Goal: Task Accomplishment & Management: Complete application form

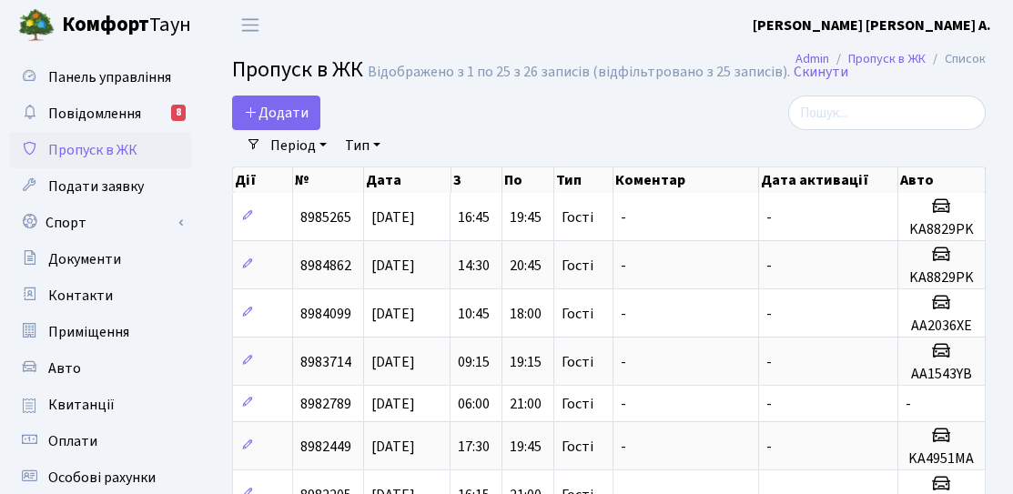
select select "25"
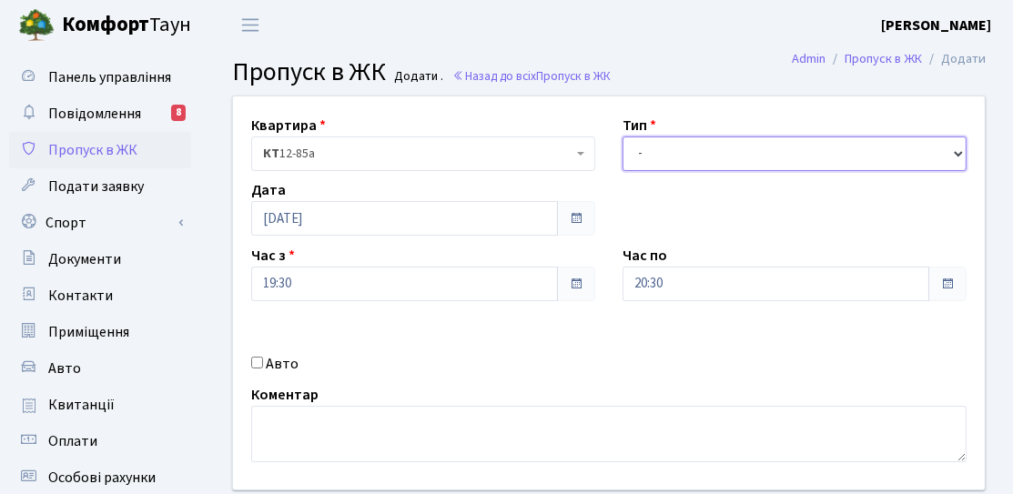
click at [673, 159] on select "- Доставка Таксі Гості Сервіс" at bounding box center [795, 154] width 344 height 35
select select "3"
click at [623, 137] on select "- Доставка Таксі Гості Сервіс" at bounding box center [795, 154] width 344 height 35
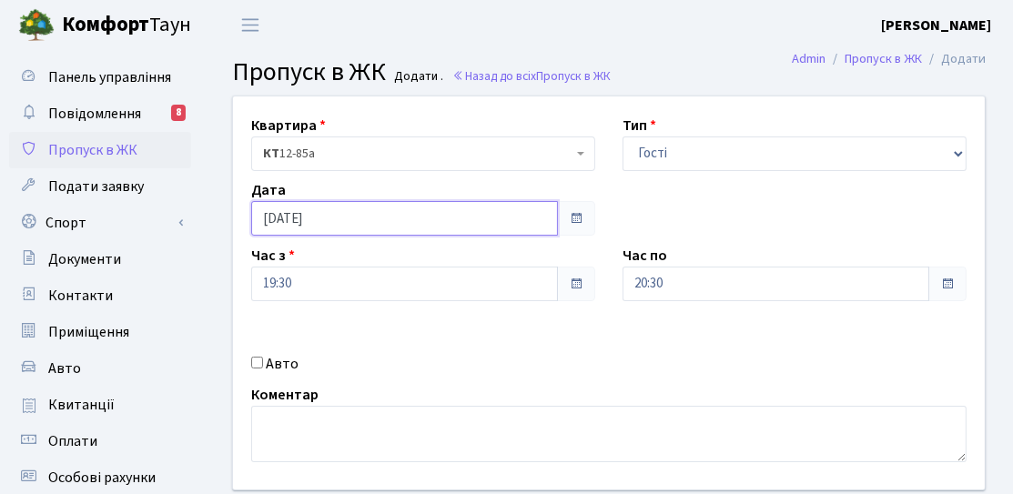
click at [391, 213] on input "[DATE]" at bounding box center [404, 218] width 307 height 35
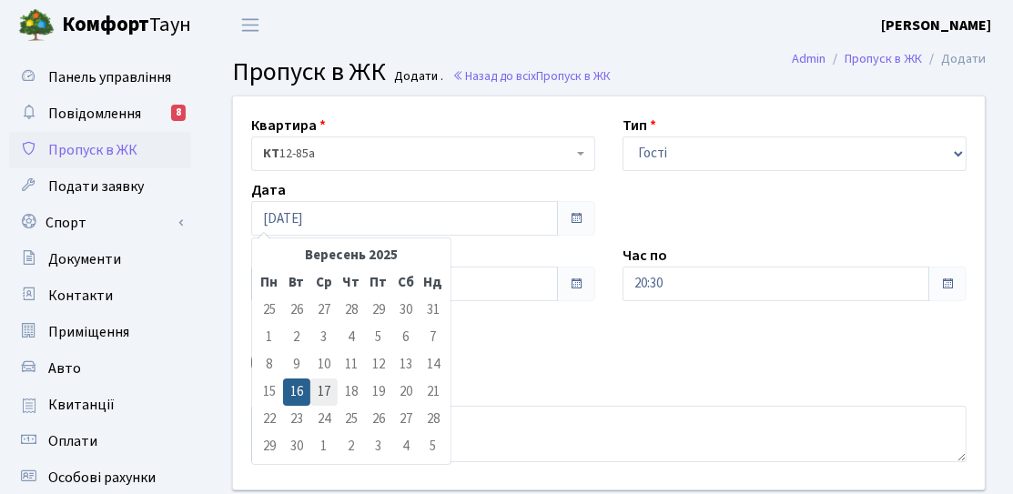
click at [329, 385] on td "17" at bounding box center [323, 392] width 27 height 27
type input "[DATE]"
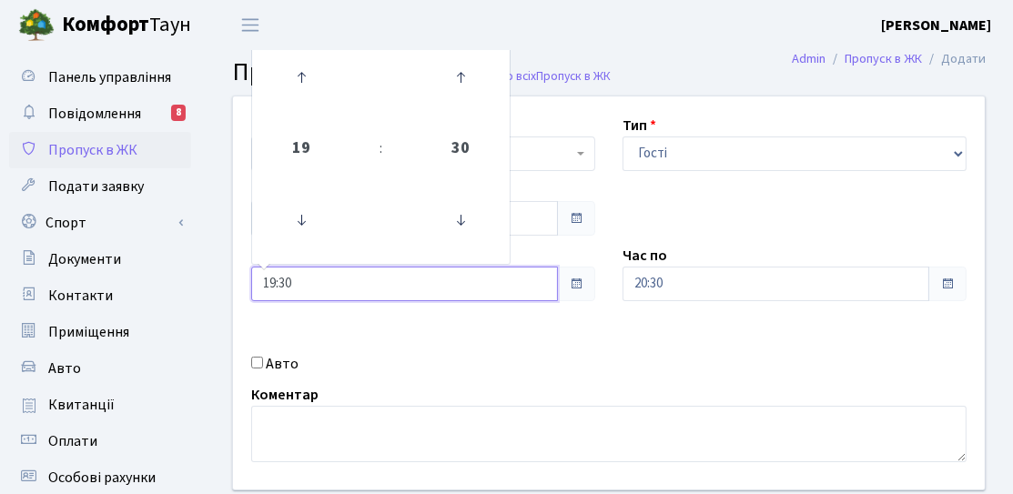
click at [359, 288] on input "19:30" at bounding box center [404, 284] width 307 height 35
click at [299, 109] on link at bounding box center [302, 78] width 54 height 66
click at [299, 107] on link at bounding box center [302, 78] width 54 height 66
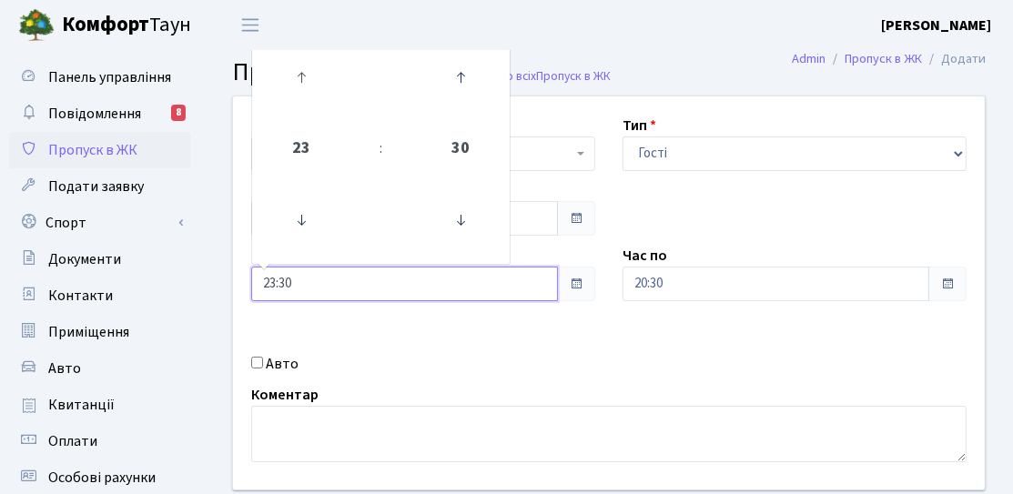
click at [299, 107] on link at bounding box center [302, 78] width 54 height 66
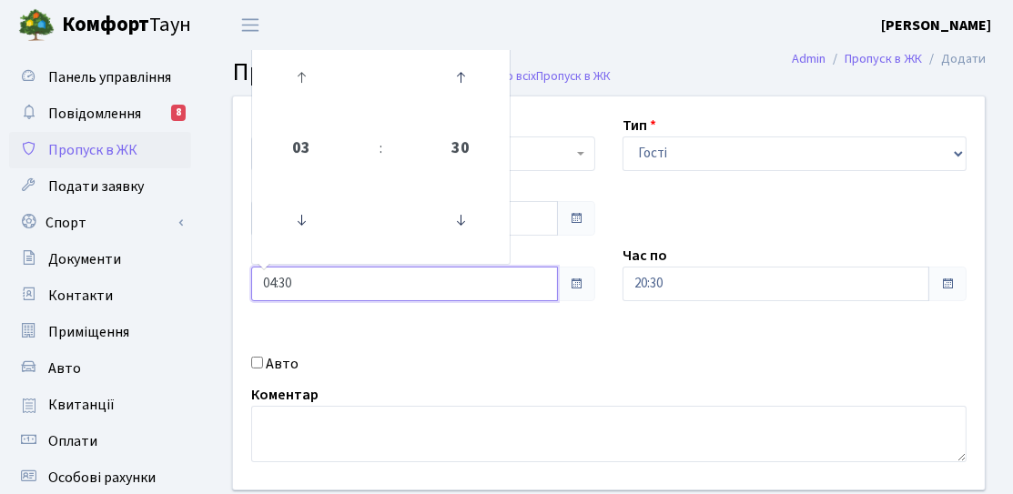
click at [299, 107] on link at bounding box center [302, 78] width 54 height 66
click at [462, 214] on icon at bounding box center [460, 220] width 49 height 49
type input "06:00"
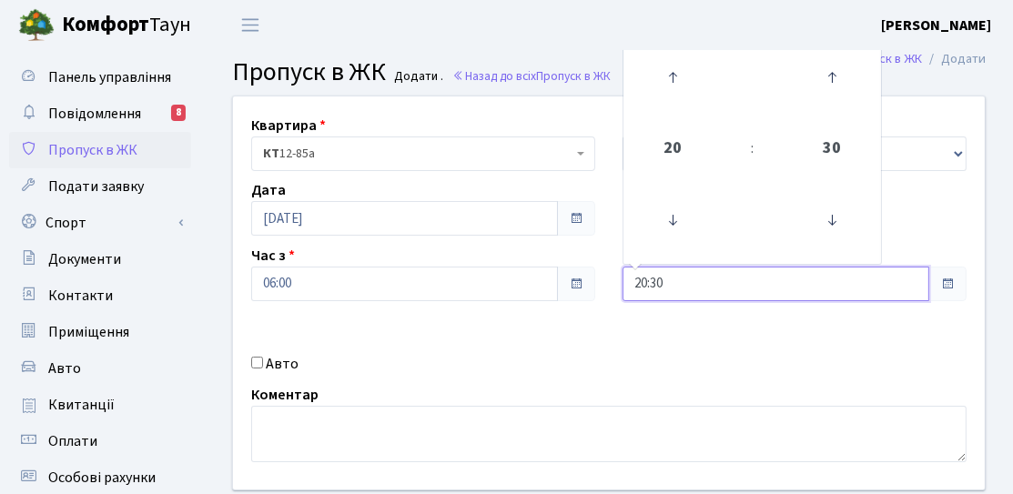
click at [767, 294] on input "20:30" at bounding box center [776, 284] width 307 height 35
click at [676, 83] on icon at bounding box center [672, 77] width 49 height 49
click at [660, 226] on icon at bounding box center [672, 220] width 49 height 49
click at [821, 219] on icon at bounding box center [831, 220] width 49 height 49
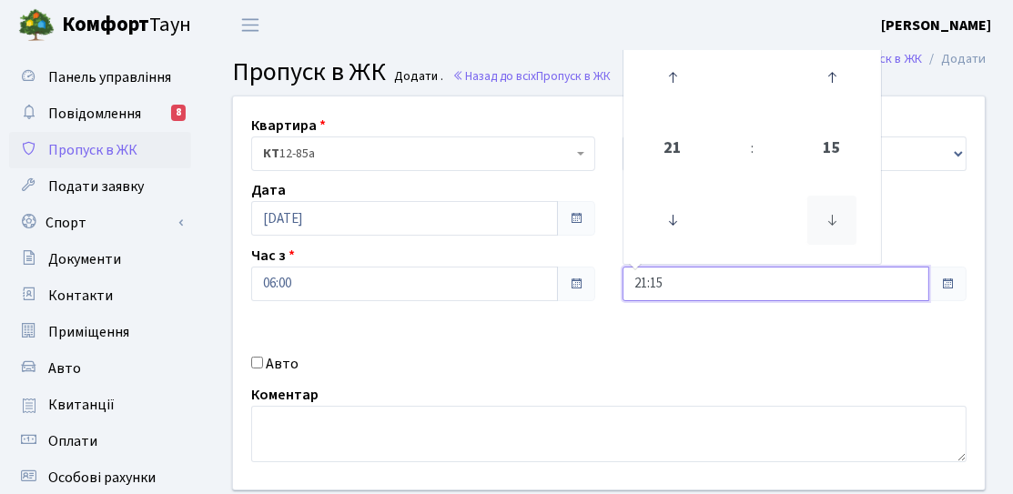
click at [821, 219] on icon at bounding box center [831, 220] width 49 height 49
click at [819, 84] on icon at bounding box center [831, 77] width 49 height 49
type input "21:00"
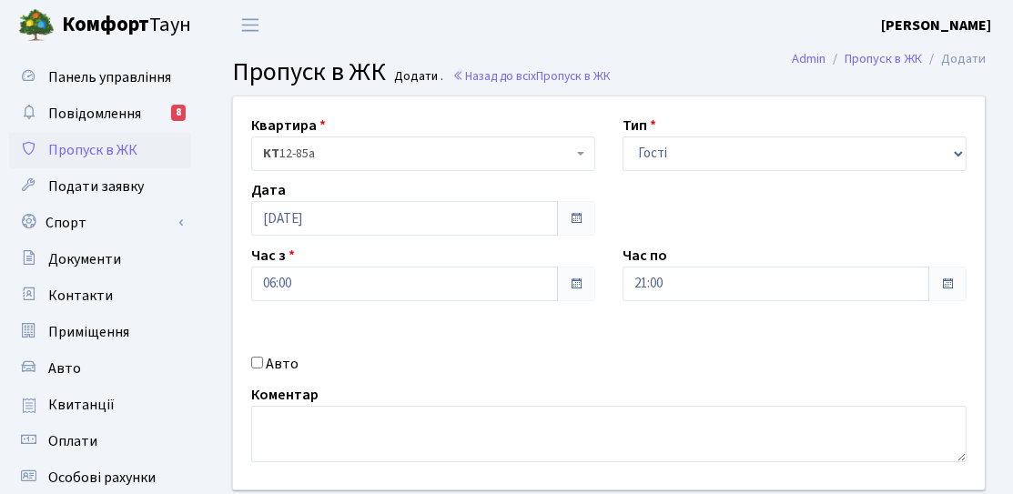
click at [619, 360] on div "Квартира <b>КТ</b>&nbsp;&nbsp;&nbsp;&nbsp;12-85а КТ 12-85а Тип - Доставка Таксі…" at bounding box center [608, 292] width 779 height 393
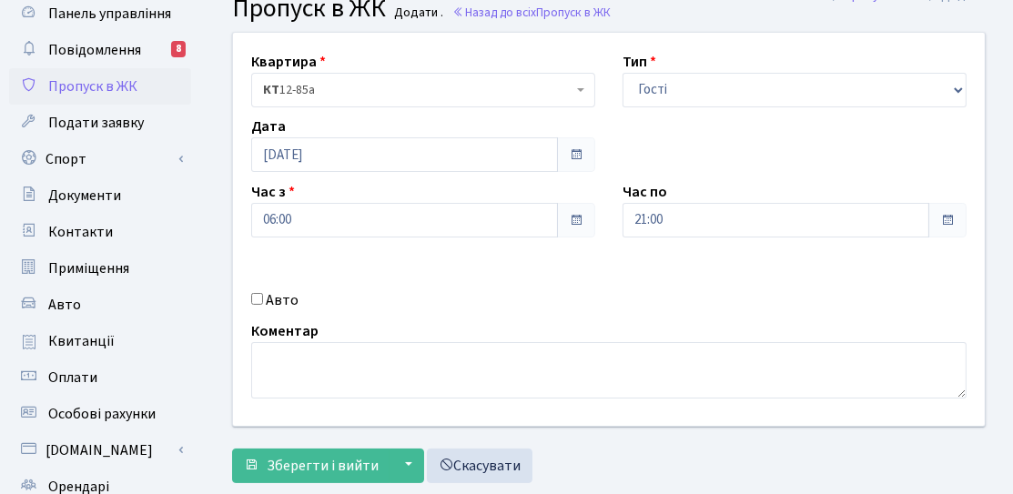
scroll to position [91, 0]
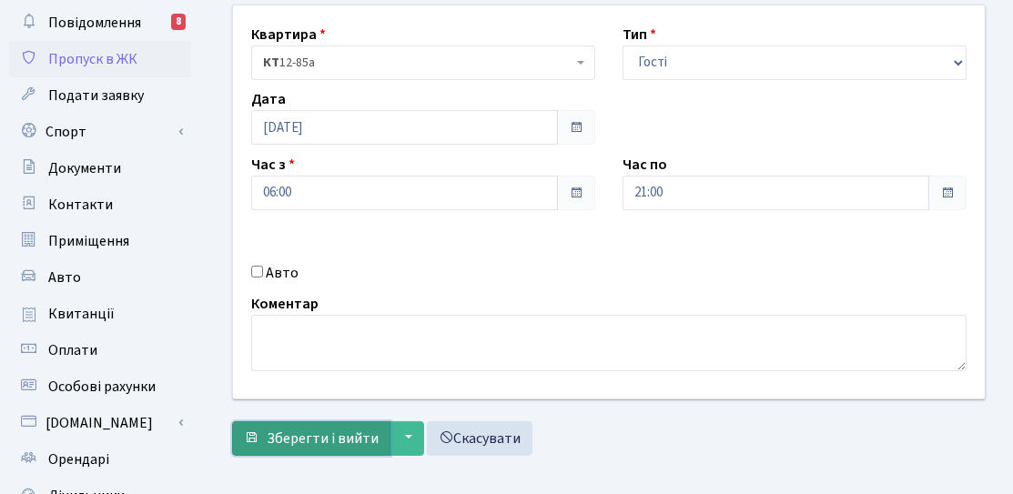
click at [298, 433] on span "Зберегти і вийти" at bounding box center [323, 439] width 112 height 20
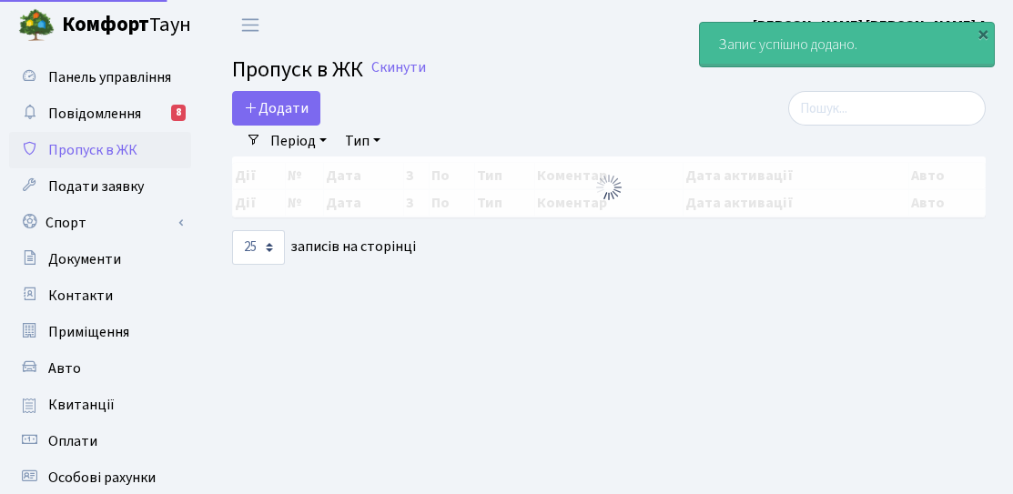
select select "25"
